Goal: Task Accomplishment & Management: Complete application form

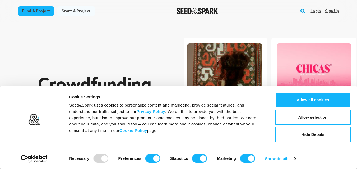
scroll to position [0, 94]
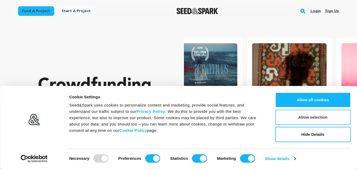
click at [312, 122] on button "Allow selection" at bounding box center [313, 117] width 76 height 15
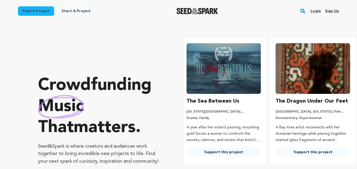
scroll to position [0, 0]
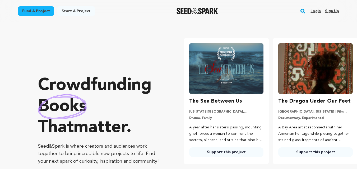
click at [329, 10] on link "Sign up" at bounding box center [332, 11] width 14 height 8
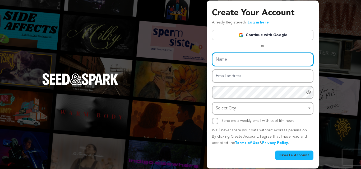
click at [238, 60] on input "Name" at bounding box center [262, 59] width 101 height 13
type input "Mazhar"
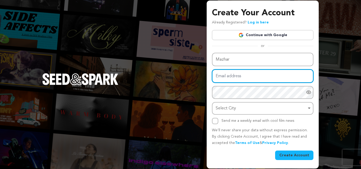
click at [232, 77] on input "Email address" at bounding box center [262, 75] width 101 height 13
type input "mazhardigital223@gmail.com"
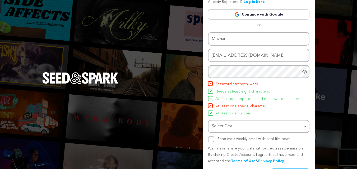
scroll to position [26, 0]
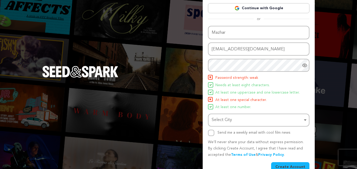
click at [245, 118] on div "Select City Remove item" at bounding box center [257, 120] width 91 height 8
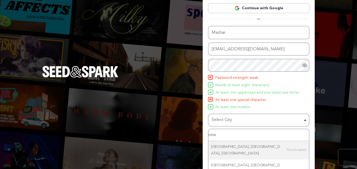
type input "new y"
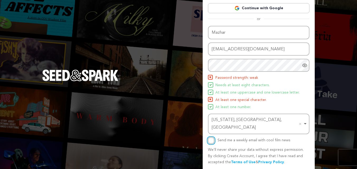
click at [209, 138] on input "Send me a weekly email with cool film news" at bounding box center [211, 141] width 6 height 6
checkbox input "true"
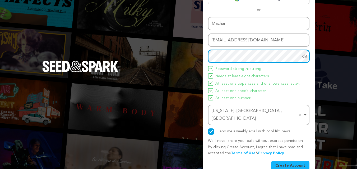
scroll to position [38, 0]
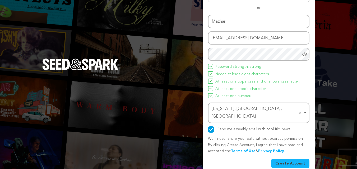
click at [295, 159] on button "Create Account" at bounding box center [290, 164] width 38 height 10
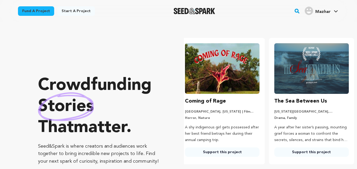
scroll to position [0, 94]
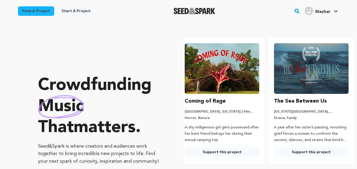
click at [69, 10] on link "Start a project" at bounding box center [76, 11] width 38 height 10
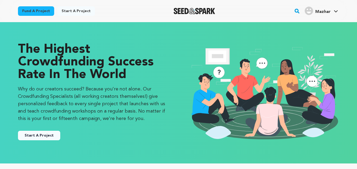
click at [53, 138] on button "Start A Project" at bounding box center [39, 136] width 42 height 10
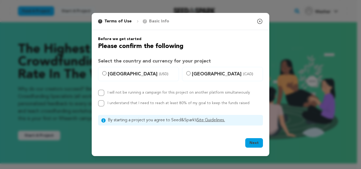
click at [102, 73] on label "[GEOGRAPHIC_DATA] (USD)" at bounding box center [138, 74] width 81 height 14
click at [102, 73] on input "[GEOGRAPHIC_DATA] (USD)" at bounding box center [104, 73] width 4 height 4
radio input "true"
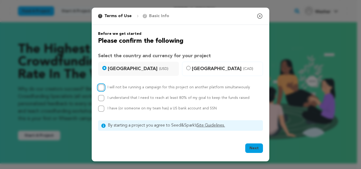
click at [99, 90] on input "I will not be running a campaign for this project on another platform simultane…" at bounding box center [101, 88] width 6 height 6
checkbox input "true"
click at [102, 96] on input "I understand that I need to reach at least 80% of my goal to keep the funds rai…" at bounding box center [101, 98] width 6 height 6
checkbox input "true"
click at [101, 109] on input "I have (or someone on my team has) a US bank account and SSN" at bounding box center [101, 109] width 6 height 6
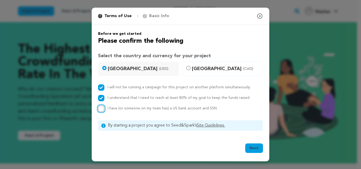
checkbox input "true"
click at [254, 147] on button "Next" at bounding box center [254, 149] width 18 height 10
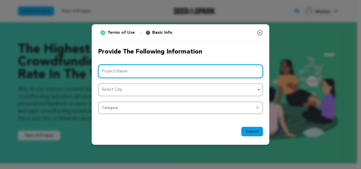
click at [141, 73] on input "Project Name" at bounding box center [180, 71] width 165 height 13
